Goal: Find specific page/section: Find specific page/section

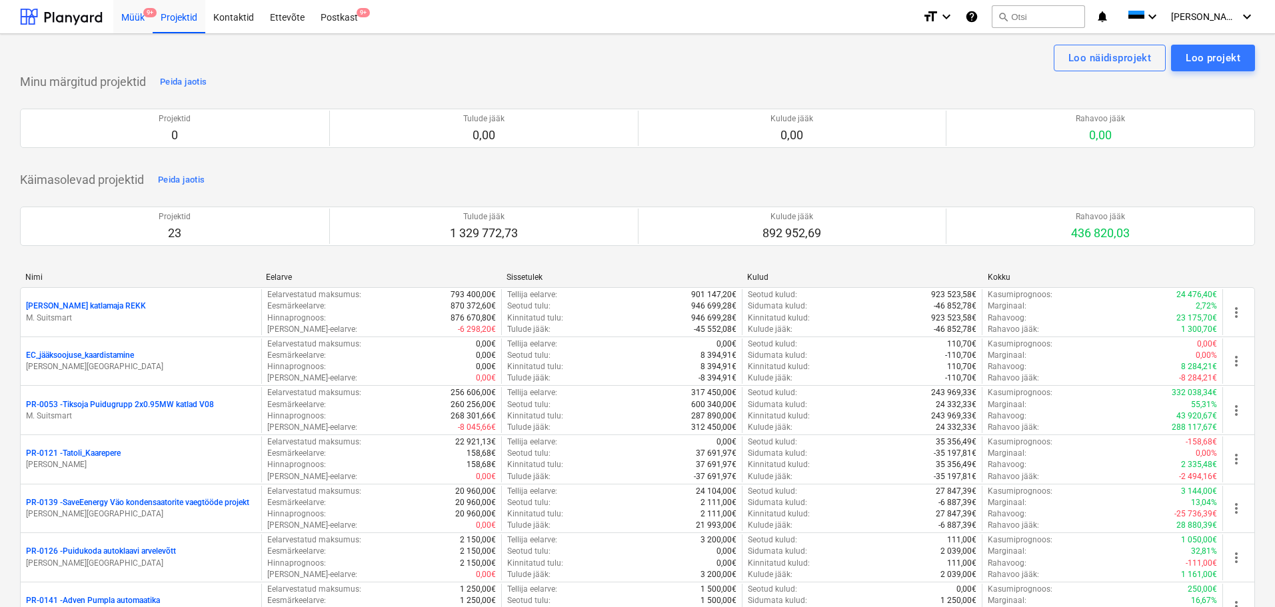
click at [123, 23] on div "Müük 9+" at bounding box center [132, 16] width 39 height 34
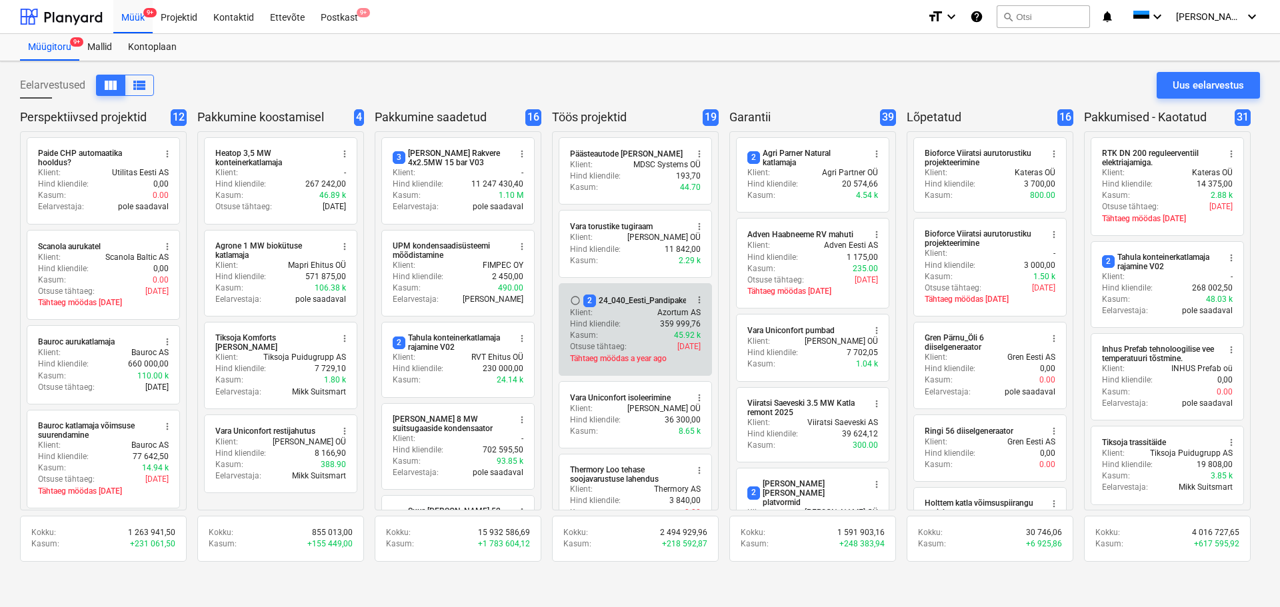
click at [636, 305] on div "2 24_040_Eesti_Pandipakend_elekter_automaatika_V02" at bounding box center [685, 301] width 204 height 13
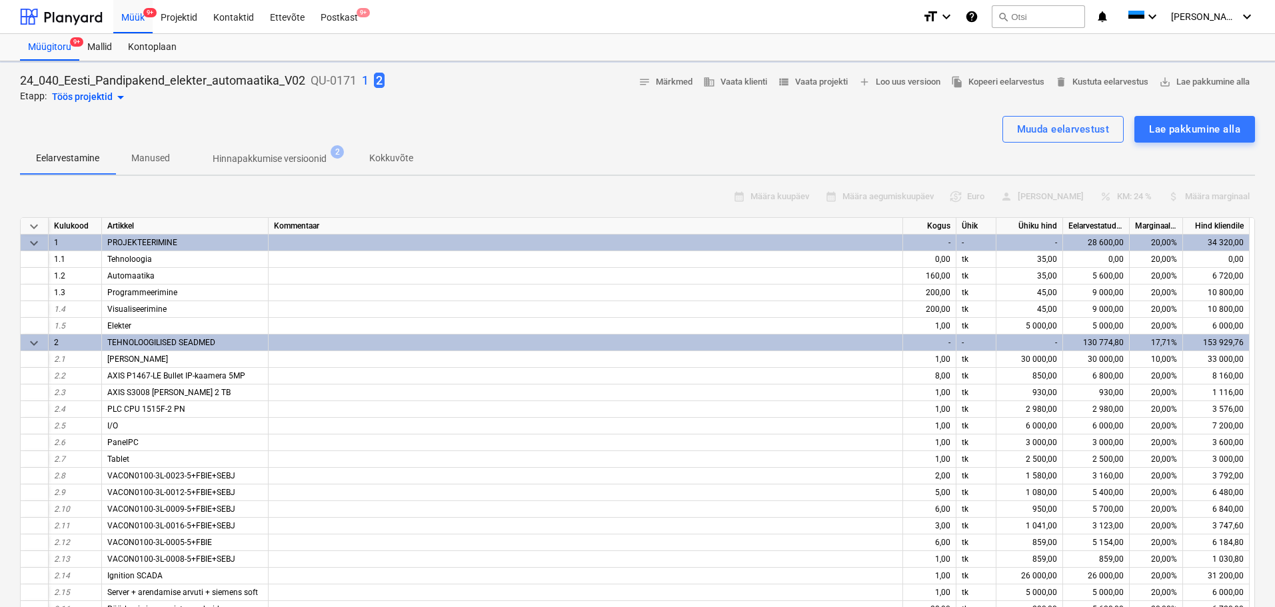
type textarea "x"
click at [21, 440] on div at bounding box center [35, 443] width 28 height 17
